Goal: Task Accomplishment & Management: Use online tool/utility

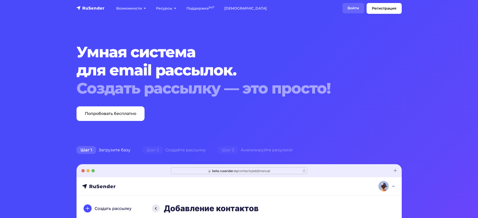
click at [362, 13] on link "Войти" at bounding box center [353, 8] width 22 height 10
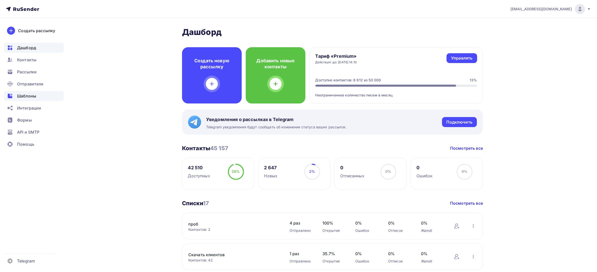
click at [44, 93] on div "Шаблоны" at bounding box center [34, 96] width 60 height 10
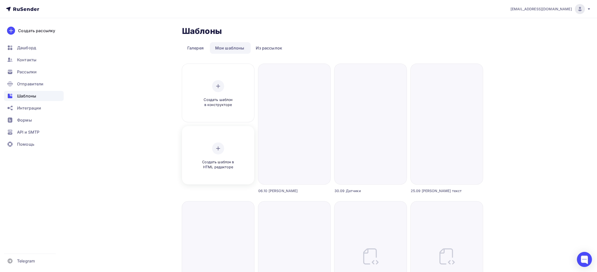
click at [218, 143] on div at bounding box center [218, 148] width 12 height 12
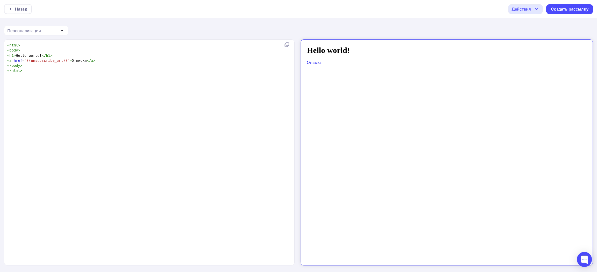
scroll to position [2, 0]
type textarea "<html> <body> <h1>Hello world!</h1> <a href="{{unsubscribe_url}}">Отписка</a> <…"
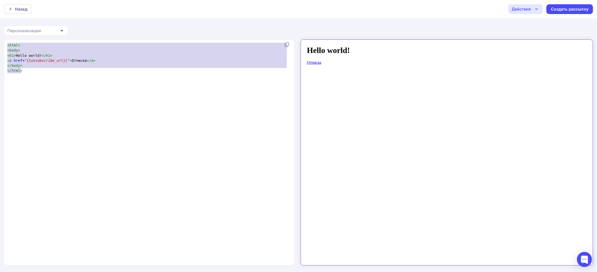
drag, startPoint x: 164, startPoint y: 141, endPoint x: 0, endPoint y: -54, distance: 254.9
click at [0, 0] on html "Назад Действия Отправить тестовое письмо Сохранить в Мои шаблоны Выйти без сохр…" at bounding box center [298, 136] width 597 height 272
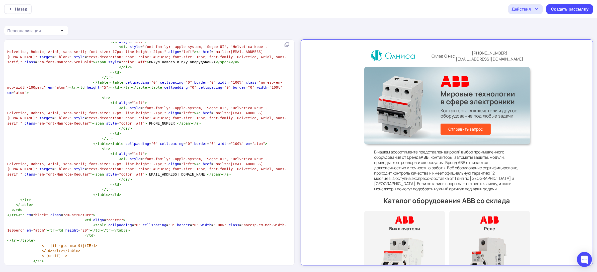
scroll to position [4083, 0]
click at [42, 268] on pre "</ table >" at bounding box center [148, 270] width 284 height 5
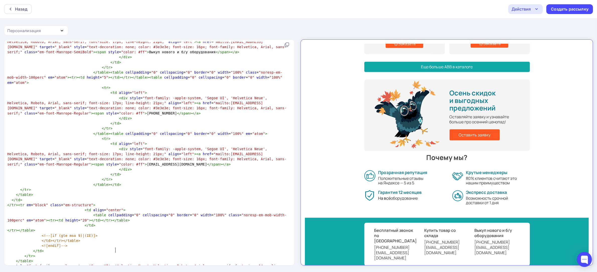
scroll to position [4093, 0]
type textarea "<a style="font-family: -apple-system, 'Segoe UI', 'Helvetica Neue', Helvetica, …"
drag, startPoint x: 53, startPoint y: 249, endPoint x: 0, endPoint y: 243, distance: 53.6
click at [0, 243] on div "<a style="font-family: -apple-system, 'Segoe UI', 'Helvetica Neue', Helvetica, …" at bounding box center [298, 155] width 597 height 233
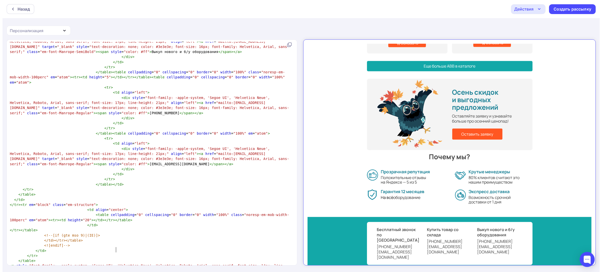
scroll to position [368, 0]
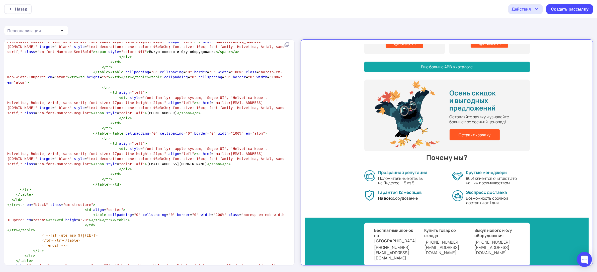
click at [531, 9] on div "Действия" at bounding box center [521, 9] width 19 height 6
click at [534, 33] on link "Сохранить в Мои шаблоны" at bounding box center [548, 38] width 73 height 10
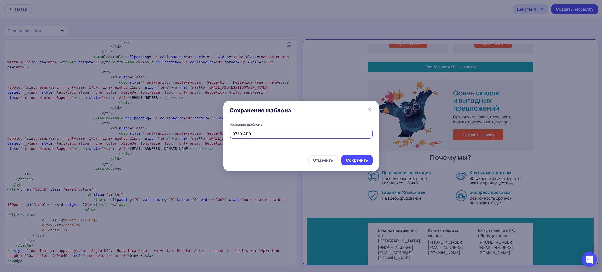
drag, startPoint x: 279, startPoint y: 135, endPoint x: 85, endPoint y: 111, distance: 196.0
click at [85, 111] on div "Сохранение шаблона Название шаблона 07.10 ABB Отменить Сохранить" at bounding box center [301, 136] width 602 height 272
type input "07.10 ABB"
click at [363, 163] on div "Сохранить" at bounding box center [357, 160] width 22 height 6
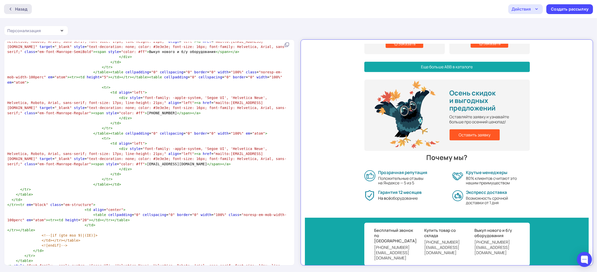
click at [22, 13] on div "Назад" at bounding box center [18, 9] width 28 height 10
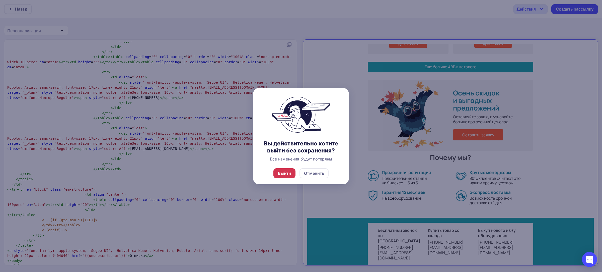
click at [284, 176] on div "Выйти" at bounding box center [284, 173] width 22 height 10
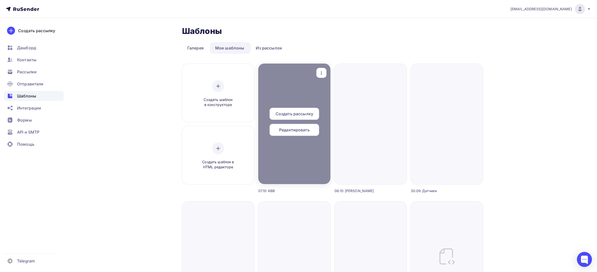
click at [320, 70] on icon "button" at bounding box center [322, 73] width 6 height 6
click at [339, 98] on div "Предпросмотр" at bounding box center [347, 98] width 31 height 6
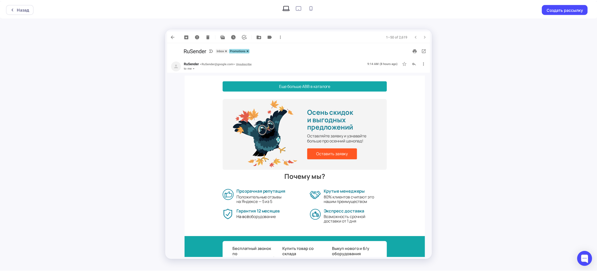
scroll to position [345, 0]
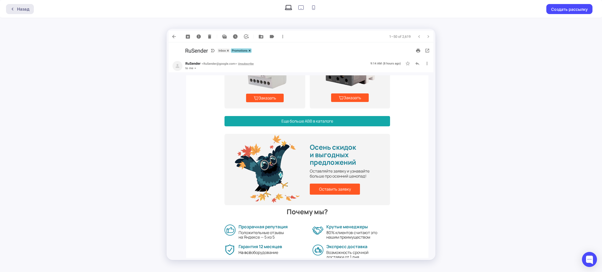
click at [30, 7] on div "Назад" at bounding box center [20, 9] width 28 height 10
